Goal: Task Accomplishment & Management: Use online tool/utility

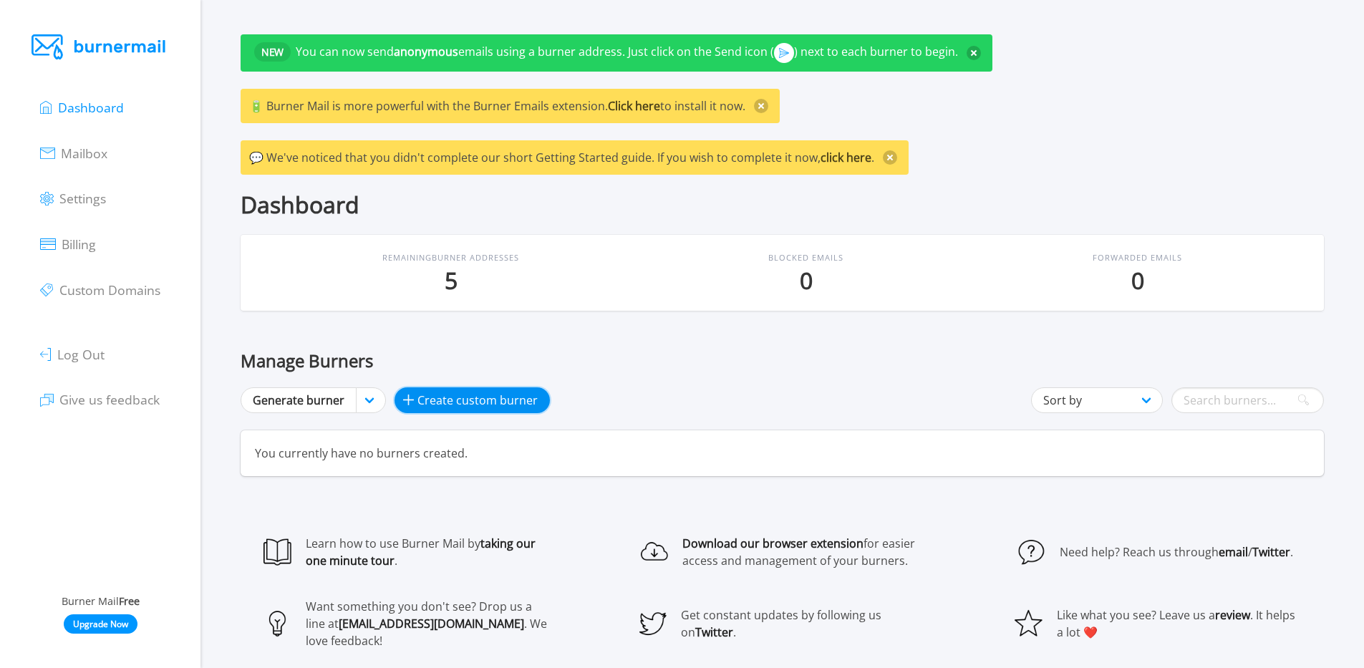
click at [430, 404] on span "Create custom burner" at bounding box center [478, 400] width 120 height 17
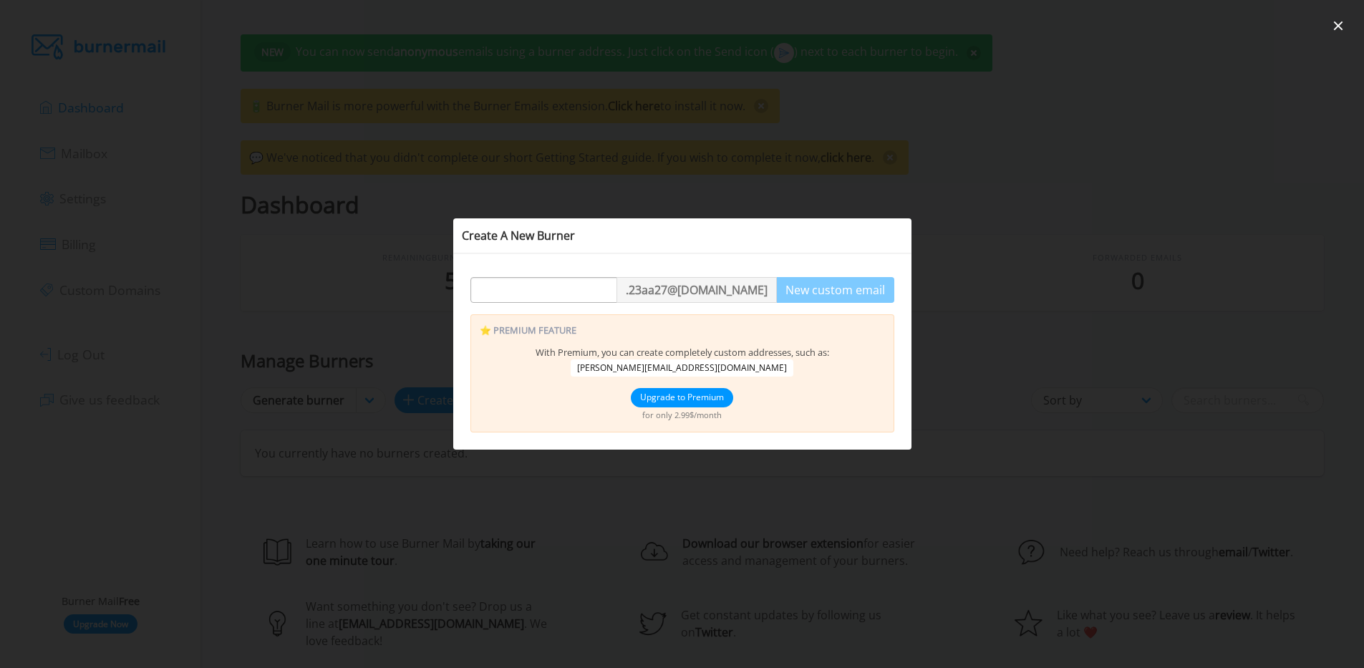
click at [592, 291] on input "text" at bounding box center [543, 290] width 145 height 26
type input "q124124"
click at [693, 372] on span "[PERSON_NAME][EMAIL_ADDRESS][DOMAIN_NAME]" at bounding box center [682, 368] width 223 height 17
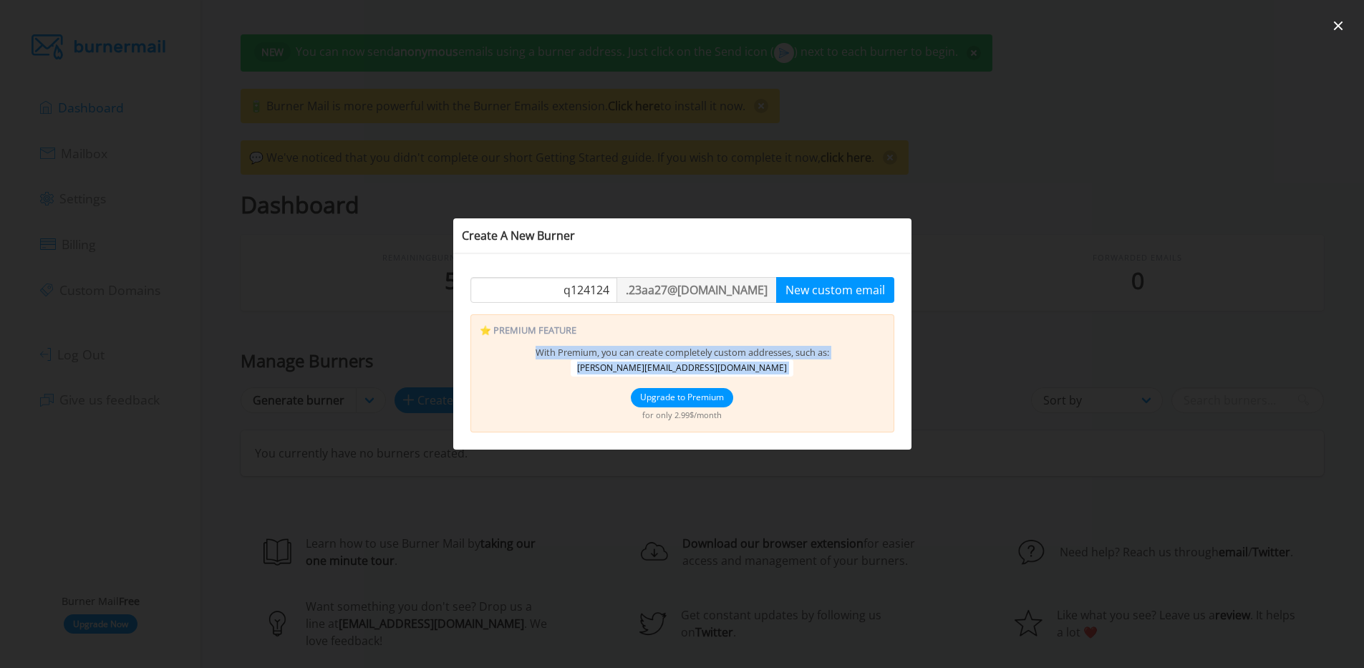
click at [693, 372] on span "john_pr_inquiries@nicoric.com" at bounding box center [682, 368] width 223 height 17
click at [731, 352] on span "With Premium, you can create completely custom addresses, such as:" at bounding box center [683, 352] width 294 height 13
click at [793, 295] on button "New custom email" at bounding box center [835, 290] width 118 height 26
click at [769, 189] on div at bounding box center [682, 334] width 1364 height 668
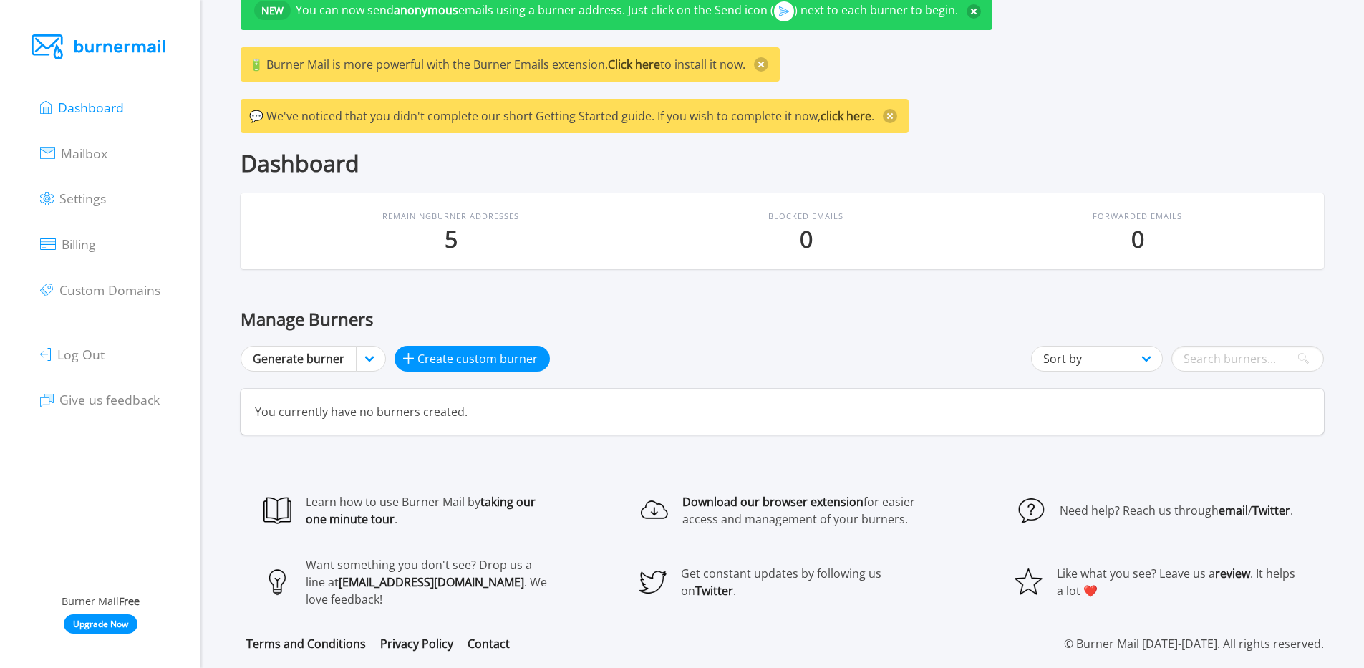
scroll to position [49, 0]
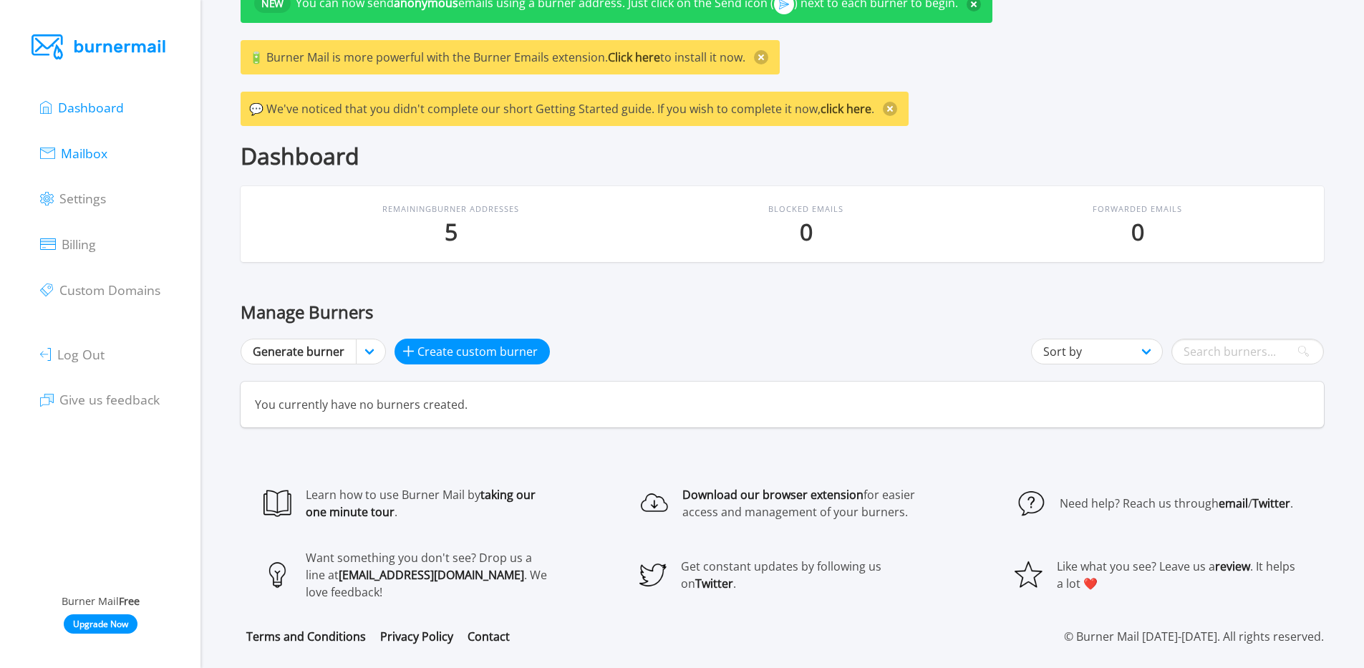
click at [75, 147] on span "Mailbox" at bounding box center [84, 153] width 47 height 17
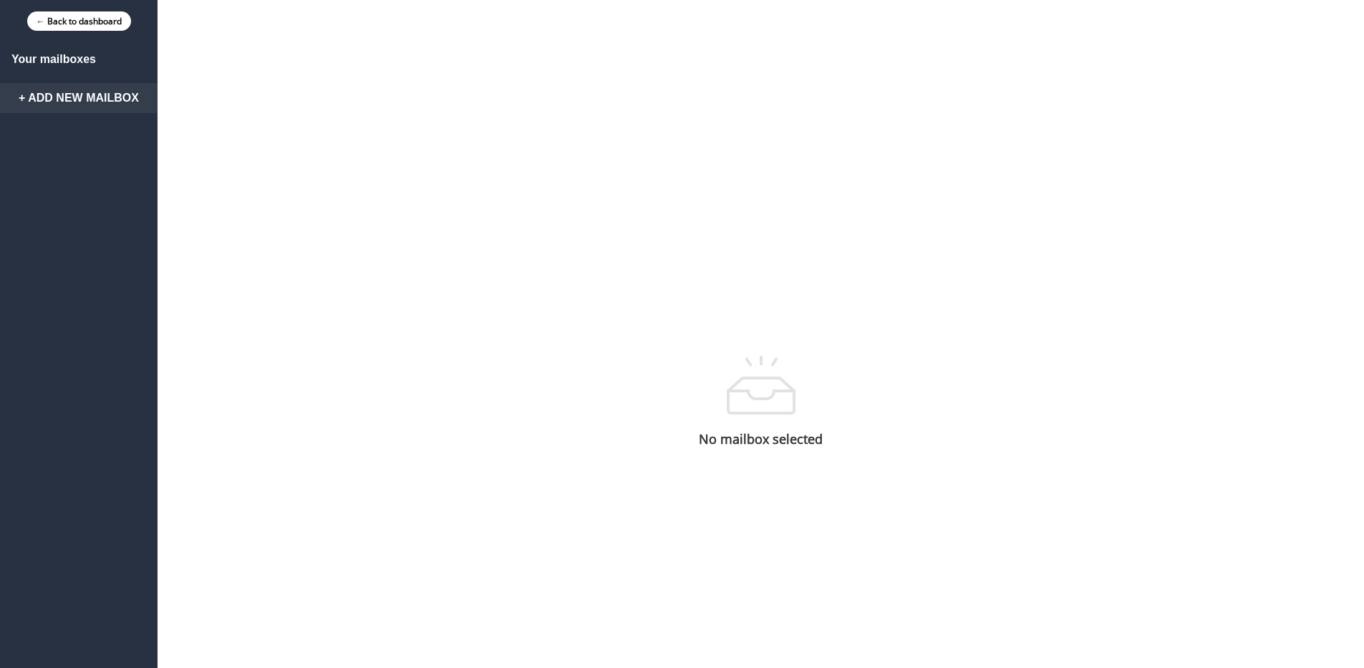
click at [72, 94] on link "+ Add New Mailbox" at bounding box center [79, 98] width 158 height 30
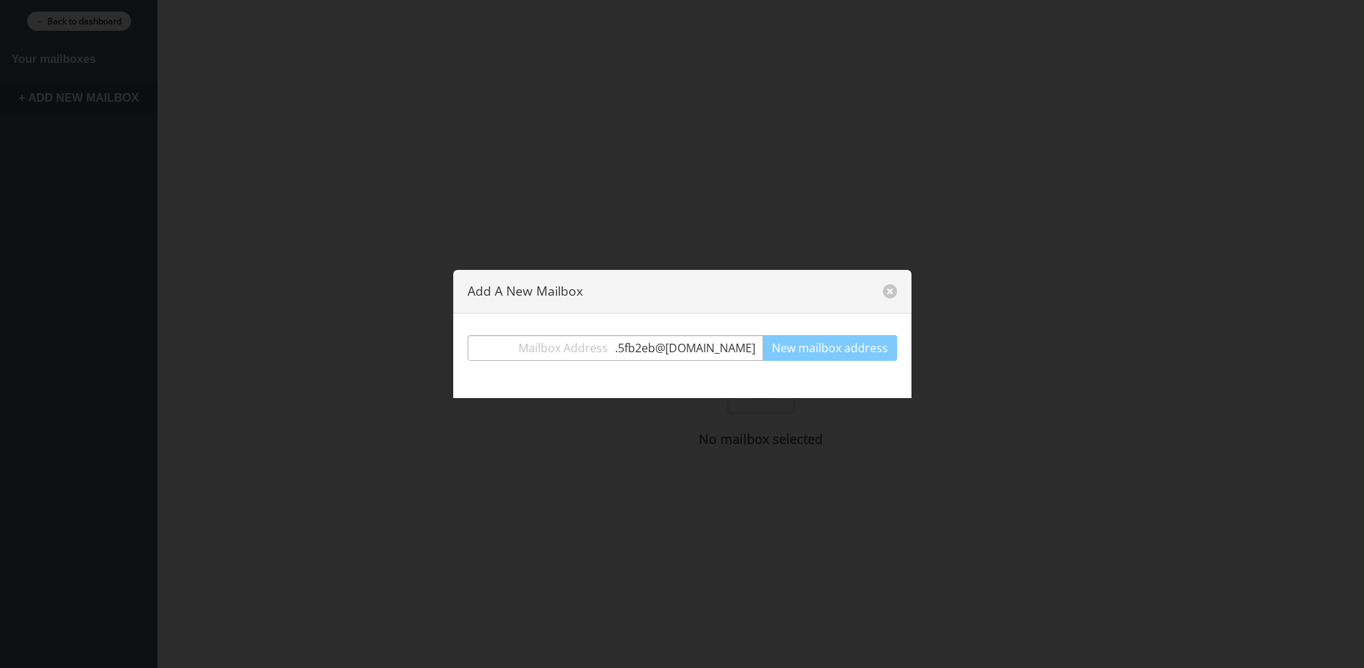
click at [579, 337] on input "text" at bounding box center [541, 348] width 147 height 26
type input "t34134"
click at [829, 340] on button "New mailbox address" at bounding box center [830, 348] width 135 height 26
click at [695, 339] on div "t34134 . 5fb2eb @burnermail.io" at bounding box center [616, 348] width 296 height 26
click at [695, 339] on div "Your mailboxes + Add New Mailbox No mailbox selected" at bounding box center [682, 402] width 1364 height 720
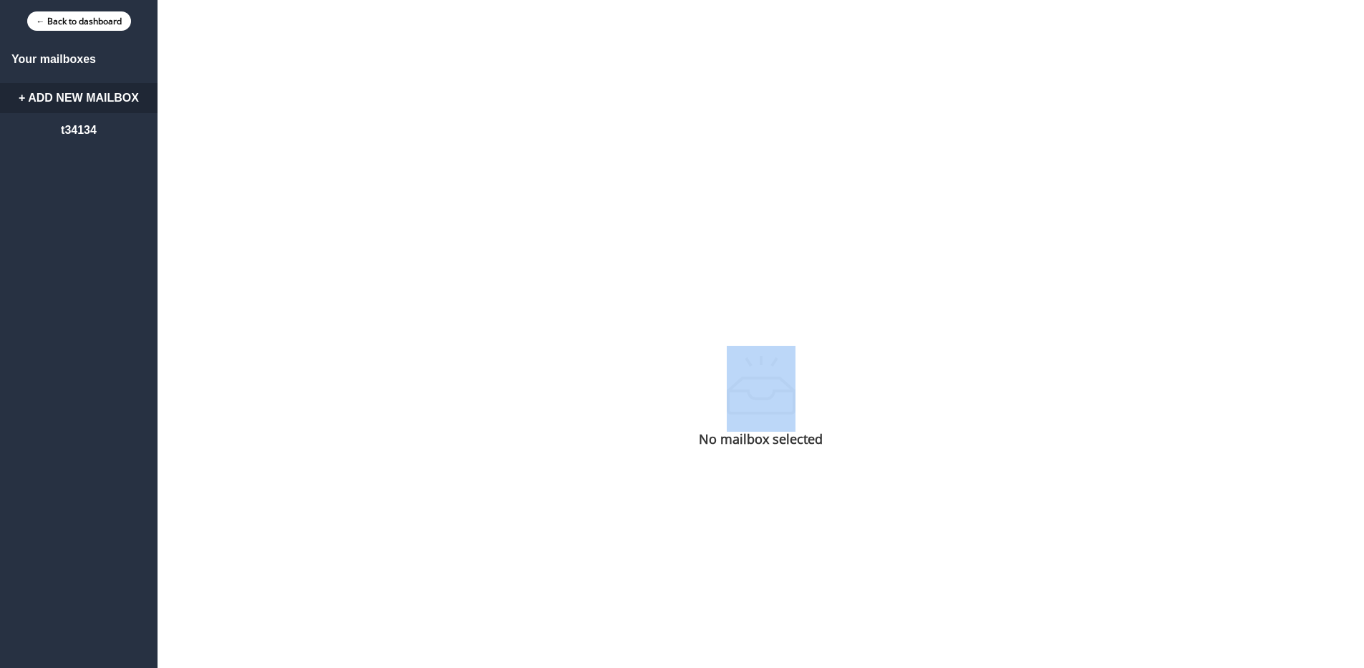
click at [695, 339] on div "Your mailboxes + Add New Mailbox t34134 × No mailbox selected" at bounding box center [682, 402] width 1364 height 720
click at [610, 217] on div "Your mailboxes + Add New Mailbox t34134 × No mailbox selected" at bounding box center [682, 402] width 1364 height 720
click at [101, 140] on link "t34134 ×" at bounding box center [79, 131] width 158 height 30
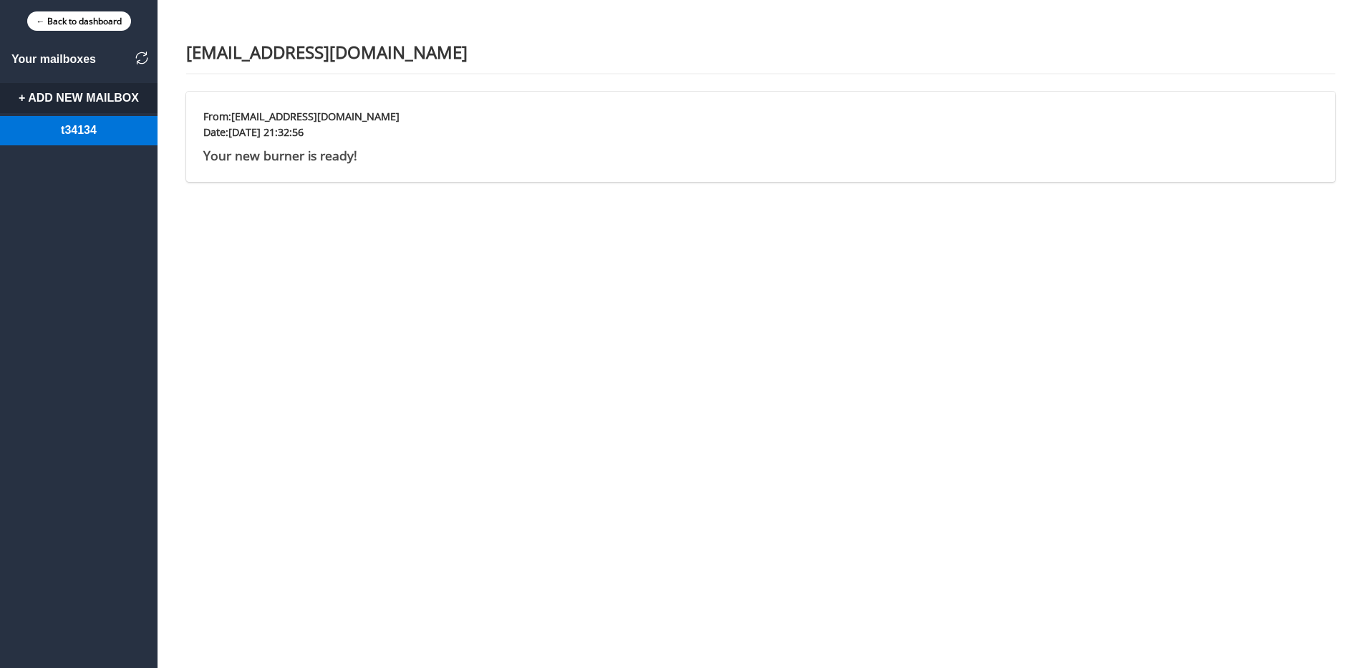
click at [332, 49] on p "t34134.5fb2eb@burnermail.io" at bounding box center [761, 51] width 1150 height 19
copy p "burnermail"
click at [114, 147] on div "+ Add New Mailbox t34134 ×" at bounding box center [79, 417] width 158 height 668
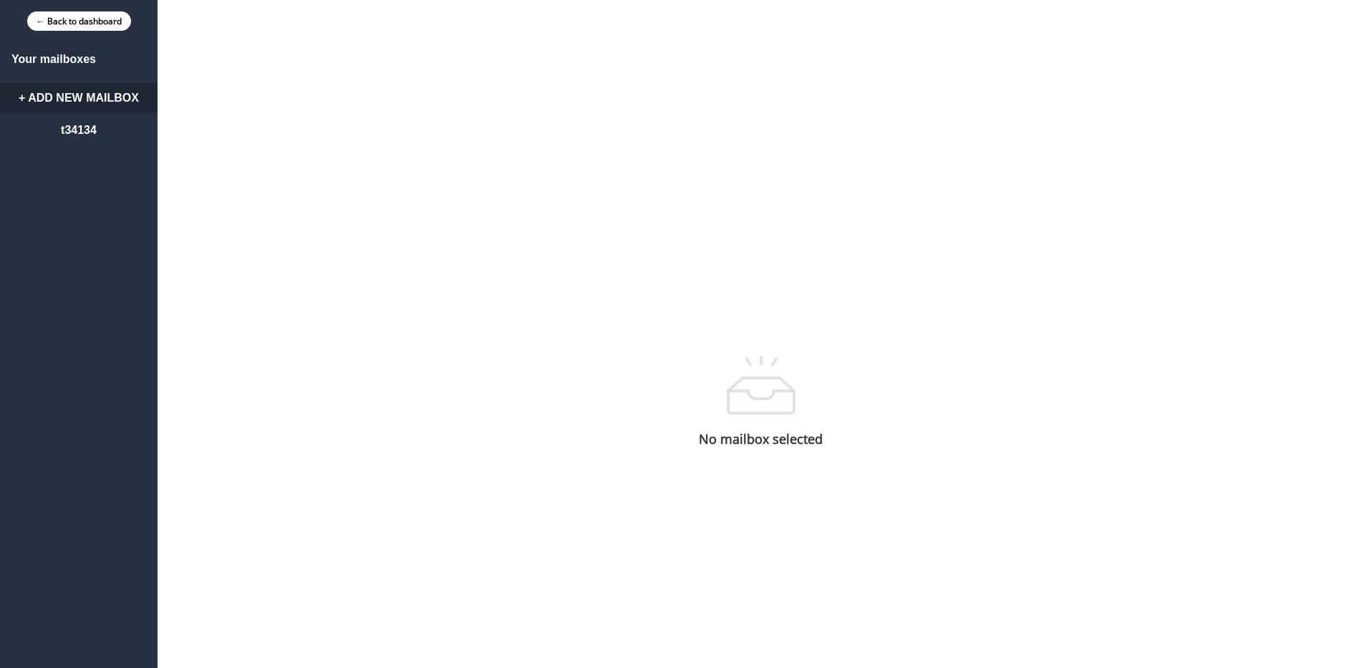
click at [87, 81] on div "Your mailboxes + Add New Mailbox t34134 ×" at bounding box center [79, 402] width 158 height 720
click at [87, 82] on div "Your mailboxes + Add New Mailbox t34134 ×" at bounding box center [79, 402] width 158 height 720
click at [115, 24] on link "← Back to dashboard" at bounding box center [79, 20] width 104 height 19
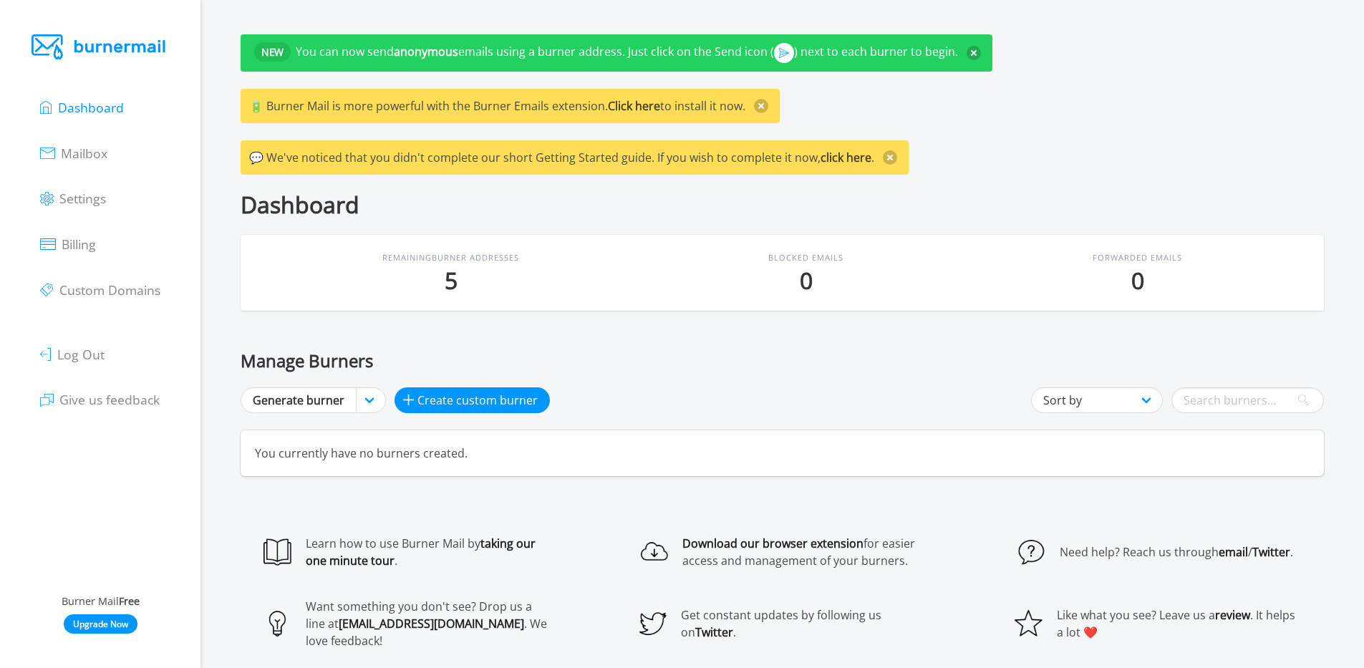
click at [132, 160] on ul "Dashboard Mailbox Settings Billing Custom Domains Log Out Give us feedback" at bounding box center [100, 253] width 120 height 338
click at [29, 140] on div "Dashboard Mailbox Settings Billing Custom Domains Log Out Give us feedback" at bounding box center [100, 339] width 166 height 510
click at [67, 150] on span "Mailbox" at bounding box center [84, 153] width 47 height 17
